Goal: Task Accomplishment & Management: Complete application form

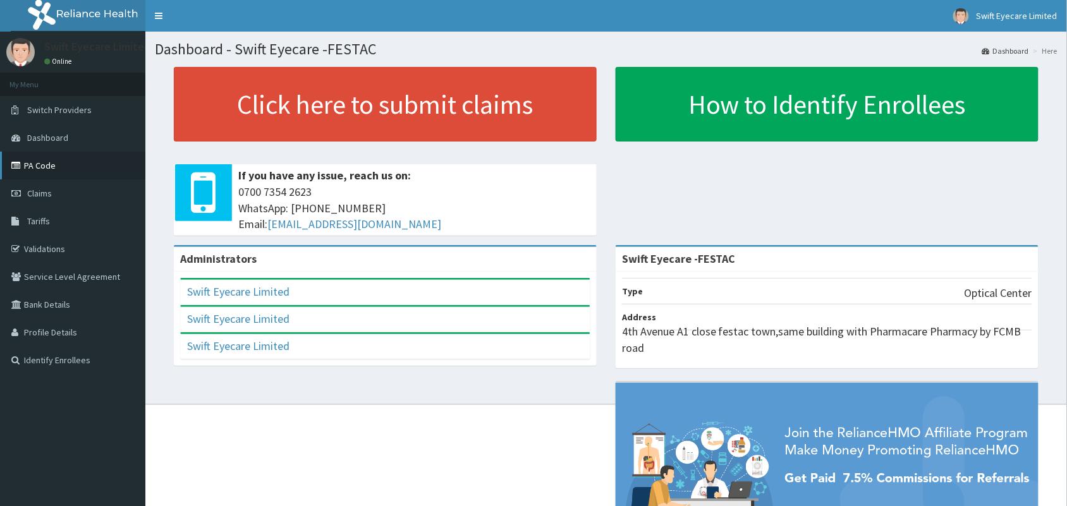
click at [42, 163] on link "PA Code" at bounding box center [72, 166] width 145 height 28
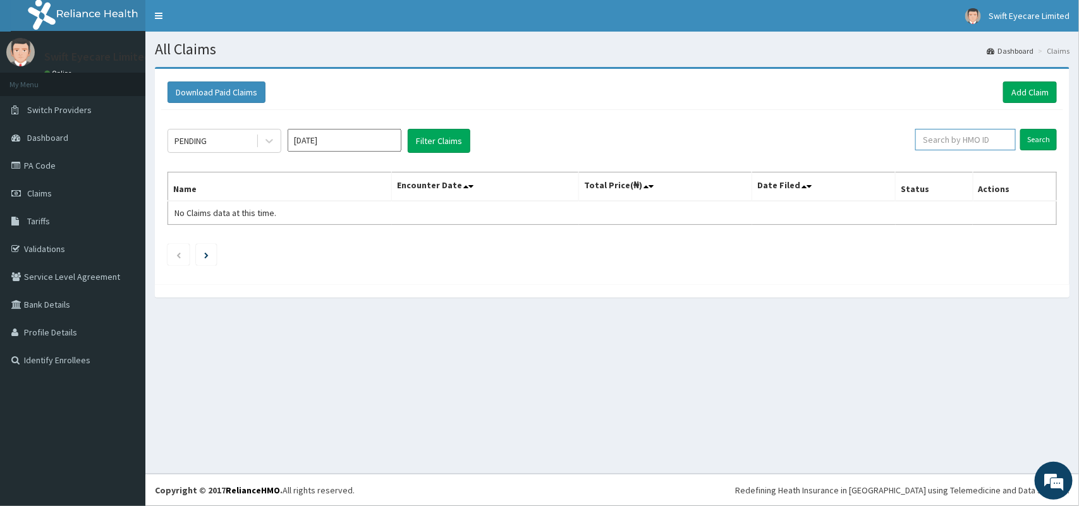
click at [968, 139] on input "text" at bounding box center [965, 139] width 100 height 21
click at [1027, 88] on link "Add Claim" at bounding box center [1030, 92] width 54 height 21
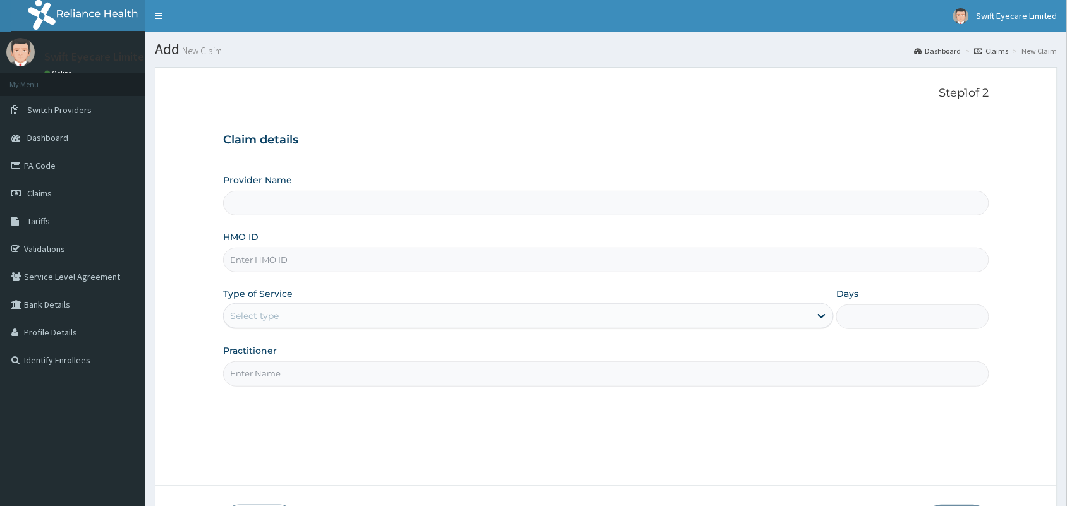
type input "Swift Eyecare -FESTAC"
click at [427, 256] on input "HMO ID" at bounding box center [606, 260] width 766 height 25
paste input "FBO/10024/D"
type input "FBO/10024/D"
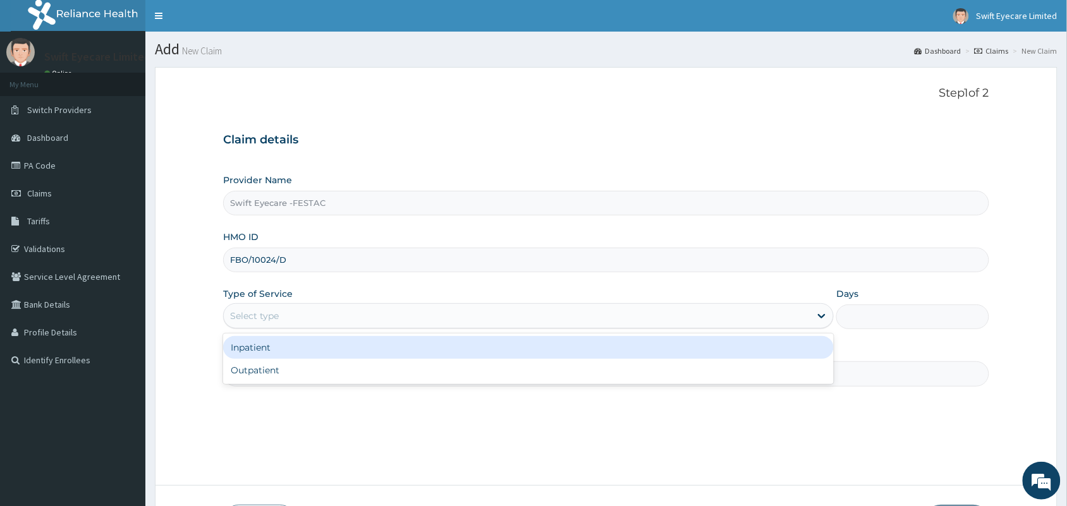
click at [520, 315] on div "Select type" at bounding box center [517, 316] width 586 height 20
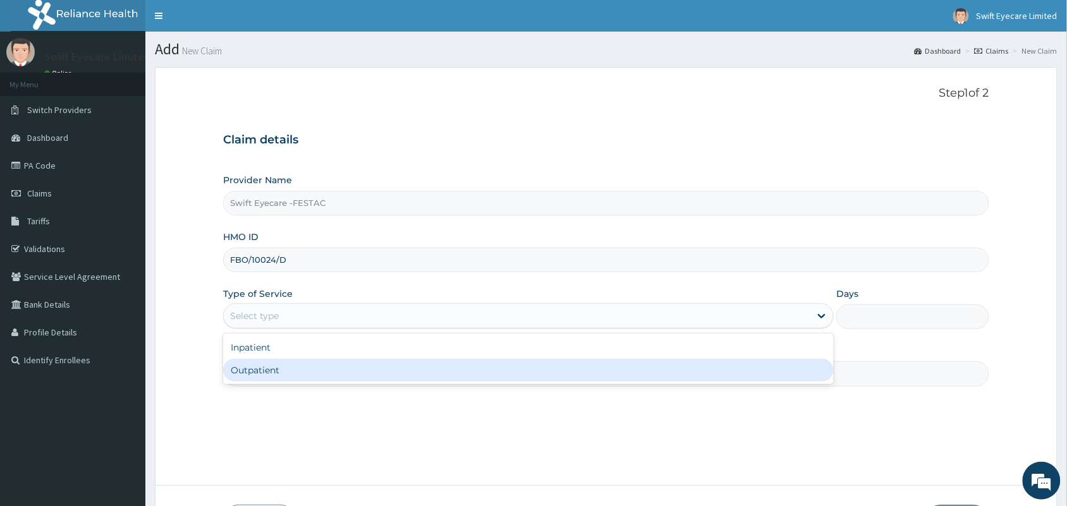
click at [488, 370] on div "Outpatient" at bounding box center [528, 370] width 610 height 23
type input "1"
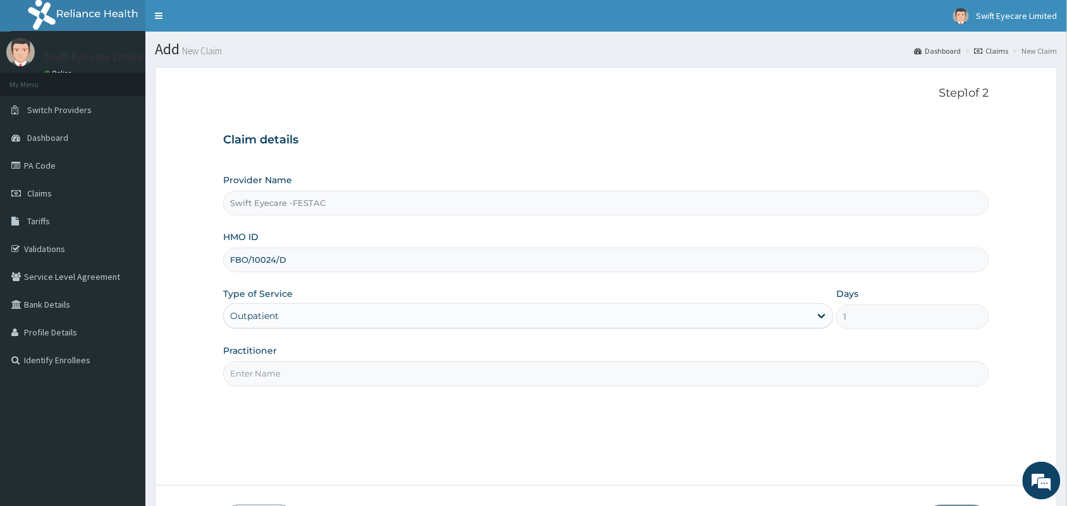
click at [487, 384] on div "Step 1 of 2 Claim details Provider Name Swift Eyecare -FESTAC HMO ID FBO/10024/…" at bounding box center [606, 277] width 766 height 380
click at [487, 384] on input "Practitioner" at bounding box center [606, 373] width 766 height 25
type input "DR [PERSON_NAME]"
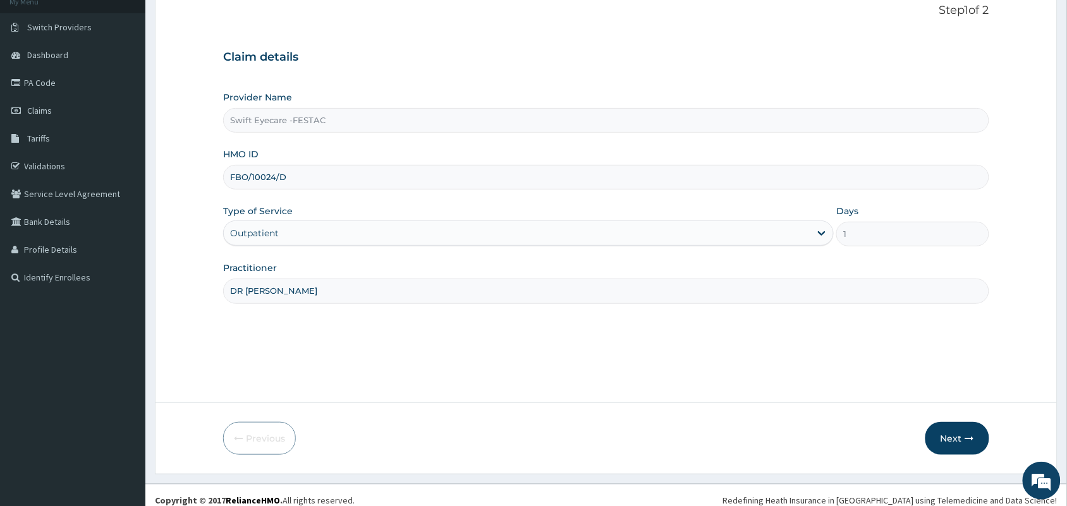
scroll to position [86, 0]
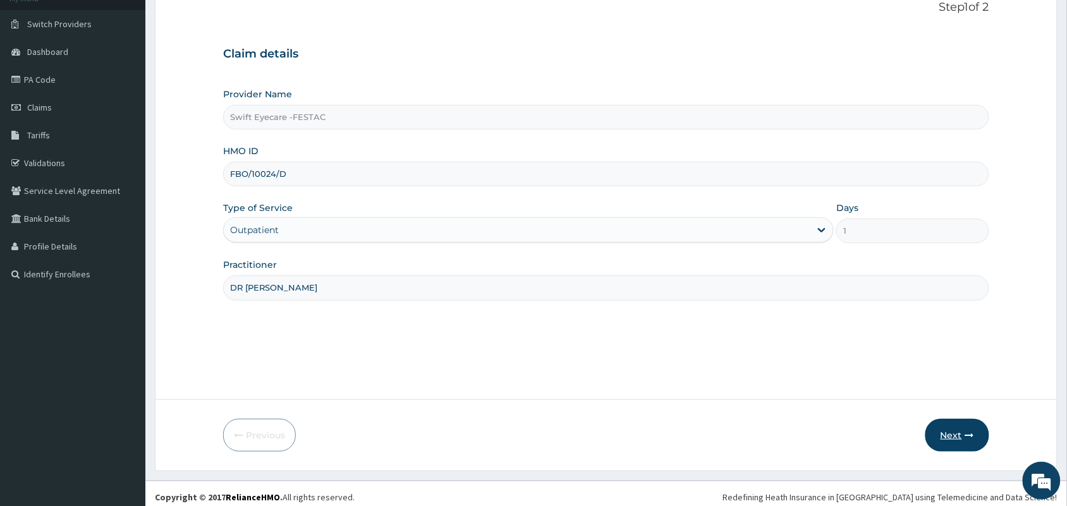
click at [954, 440] on button "Next" at bounding box center [957, 435] width 64 height 33
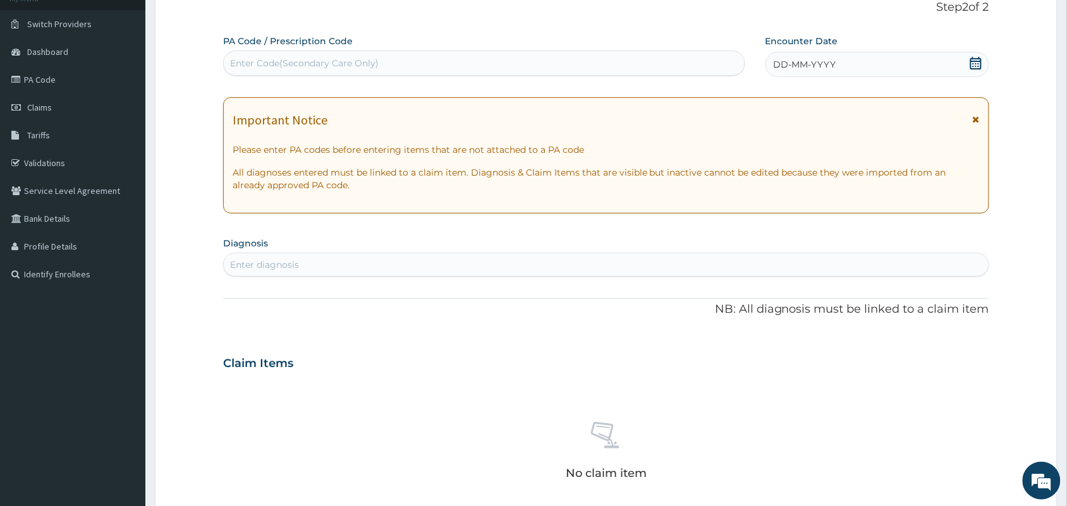
click at [377, 61] on div "Enter Code(Secondary Care Only)" at bounding box center [304, 63] width 148 height 13
paste input "PA/E490AF"
type input "PA/E490AF"
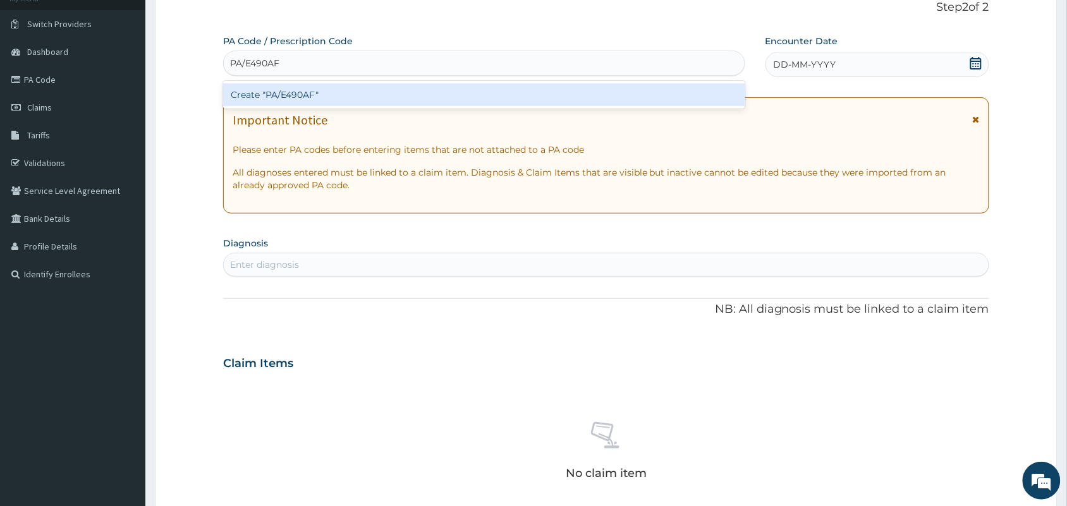
click at [357, 92] on div "Create "PA/E490AF"" at bounding box center [484, 94] width 522 height 23
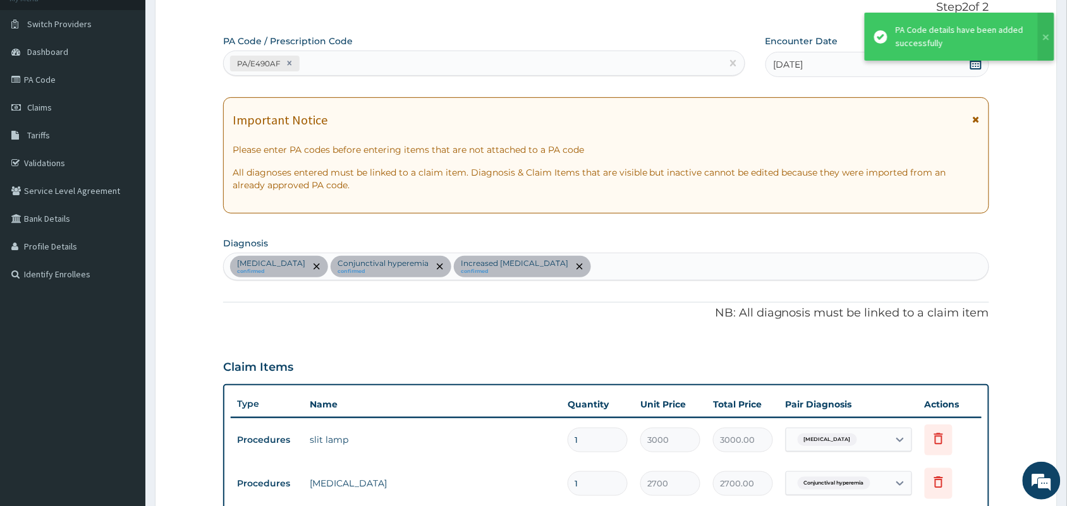
scroll to position [621, 0]
